Goal: Information Seeking & Learning: Learn about a topic

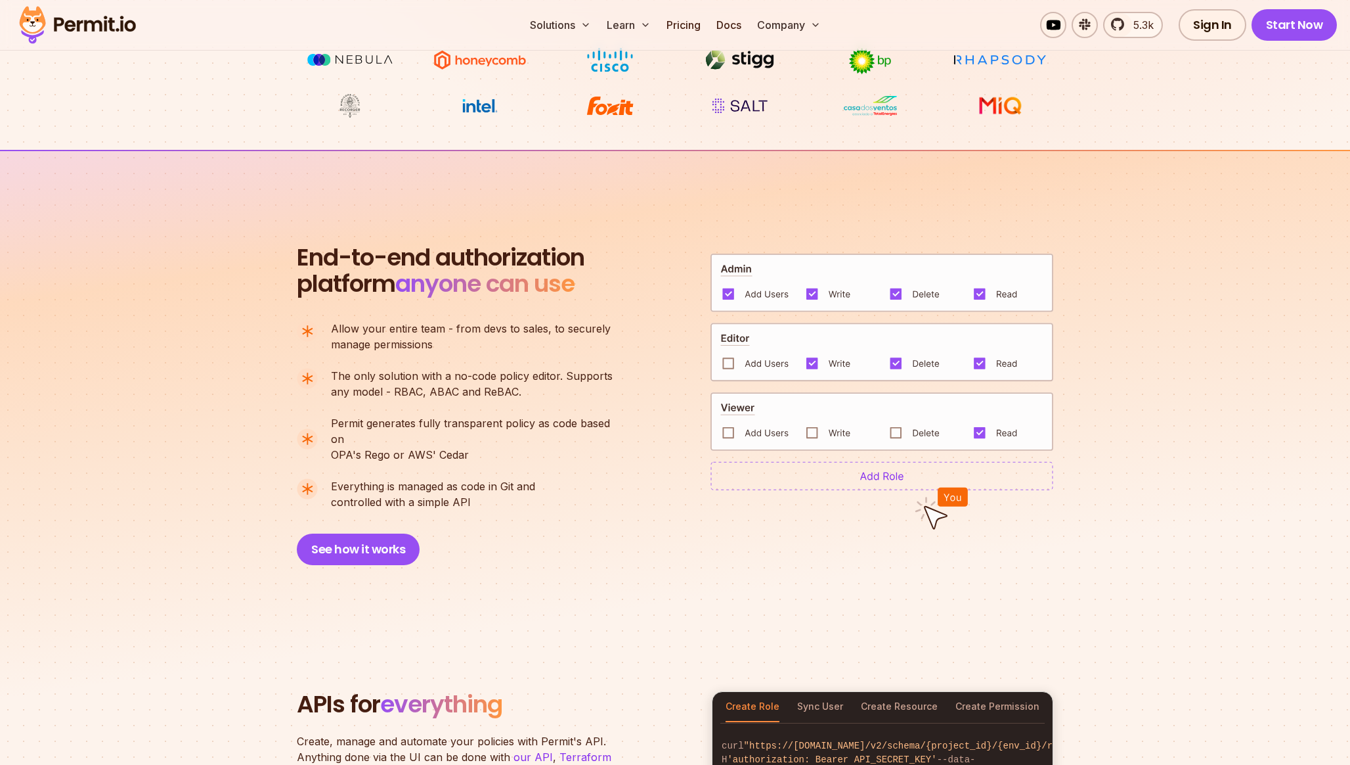
scroll to position [807, 0]
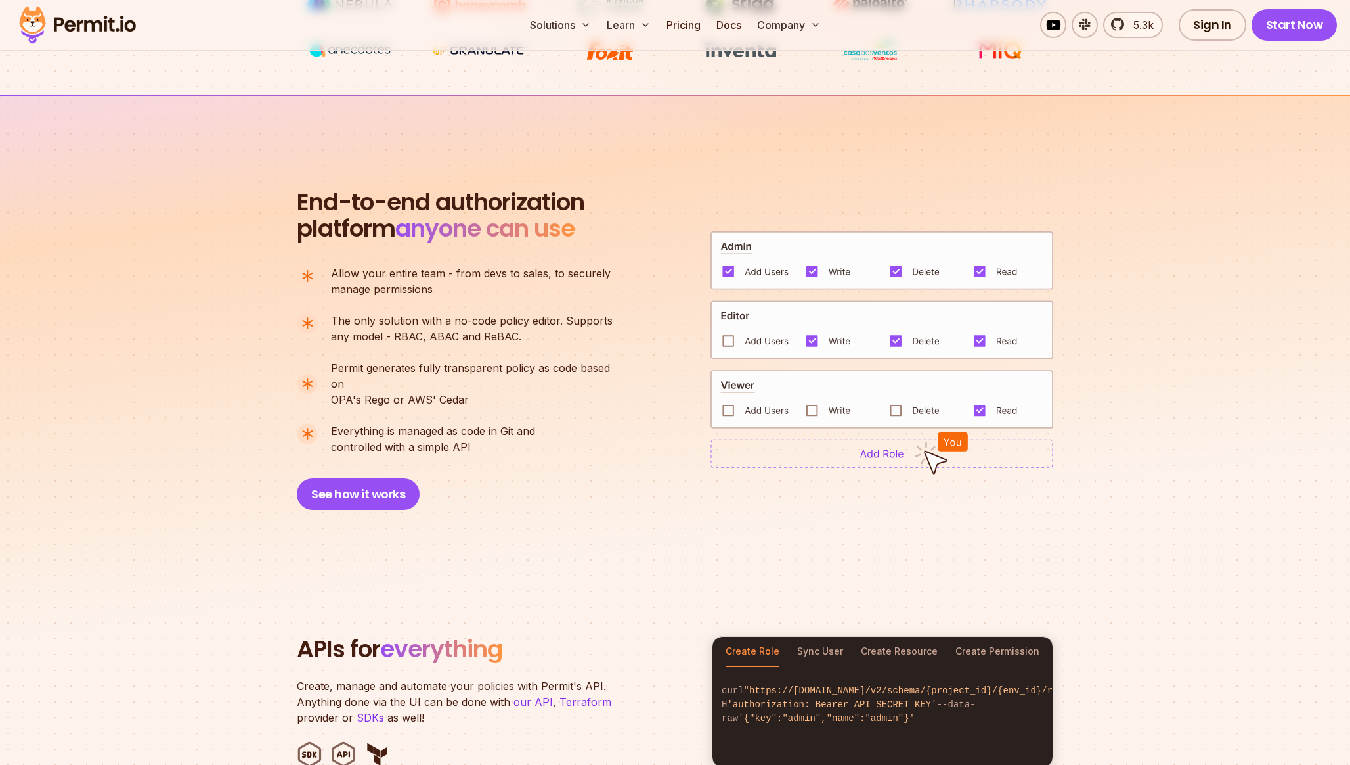
drag, startPoint x: 474, startPoint y: 443, endPoint x: 499, endPoint y: 364, distance: 82.5
click at [499, 364] on div "End-to-end authorization platform anyone can use A no-code authorization platfo…" at bounding box center [461, 349] width 328 height 321
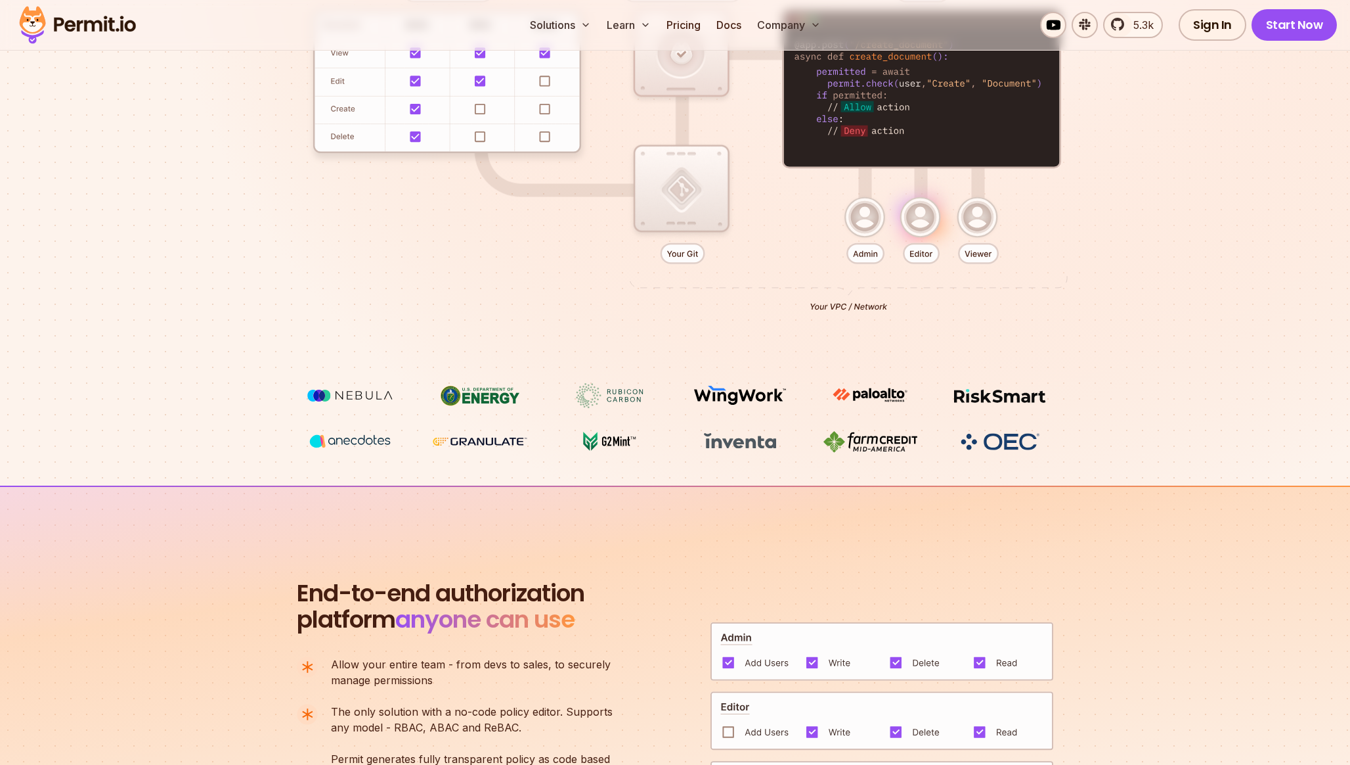
scroll to position [398, 0]
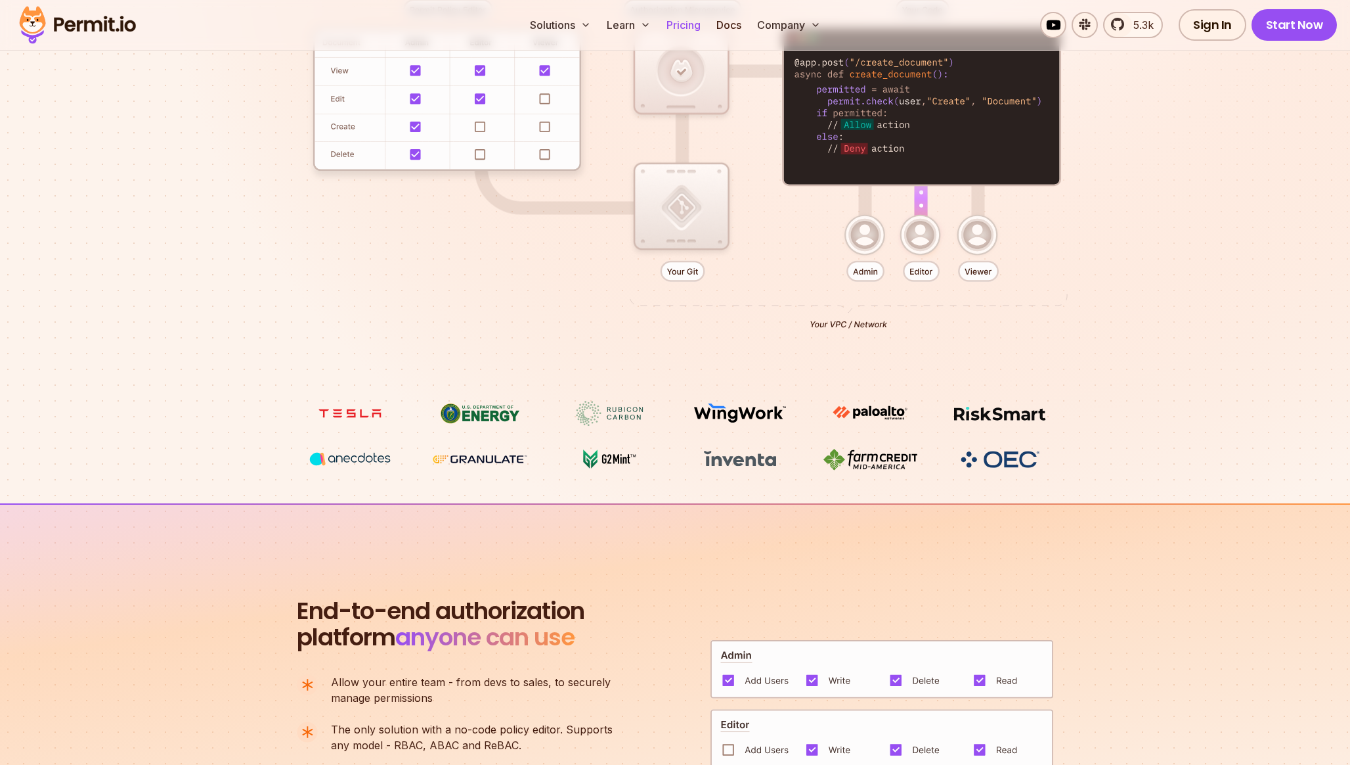
click at [692, 22] on link "Pricing" at bounding box center [683, 25] width 45 height 26
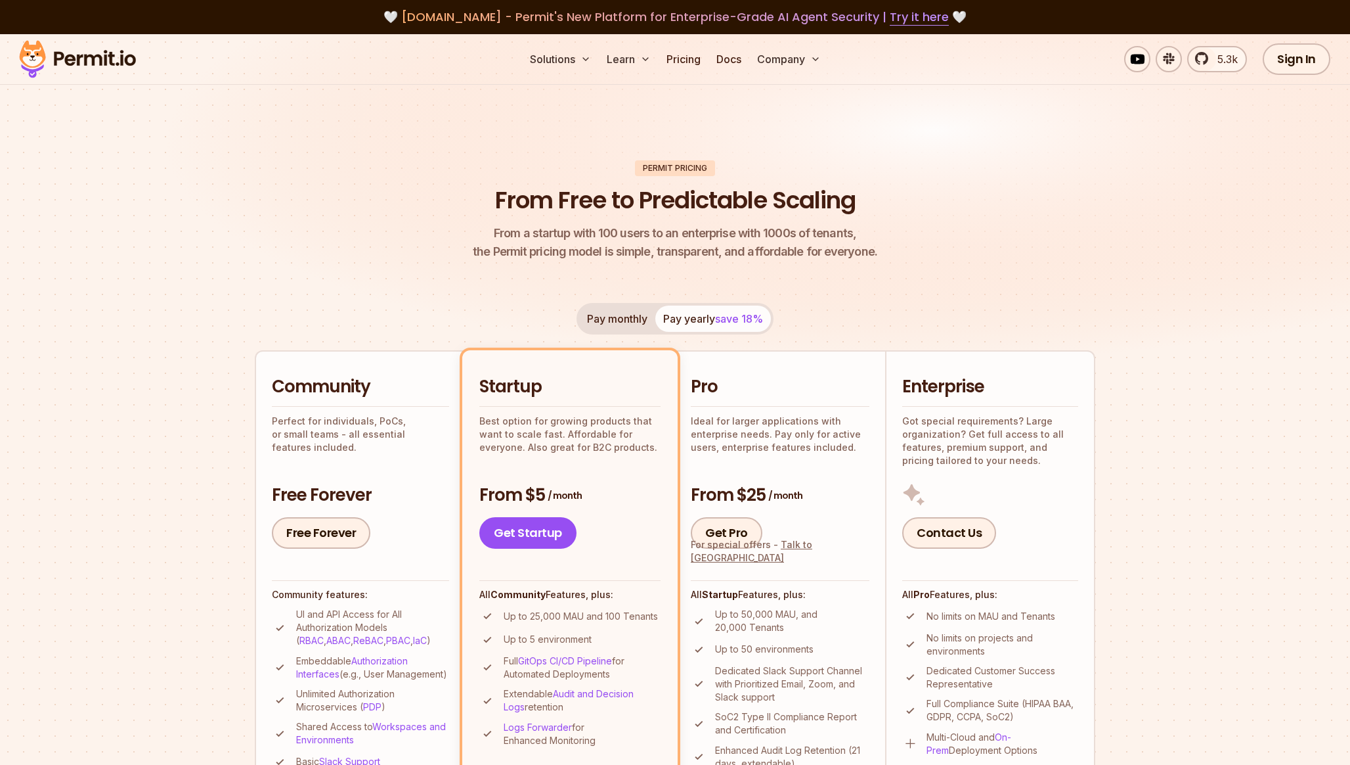
click at [110, 59] on img at bounding box center [77, 59] width 129 height 45
